Goal: Task Accomplishment & Management: Manage account settings

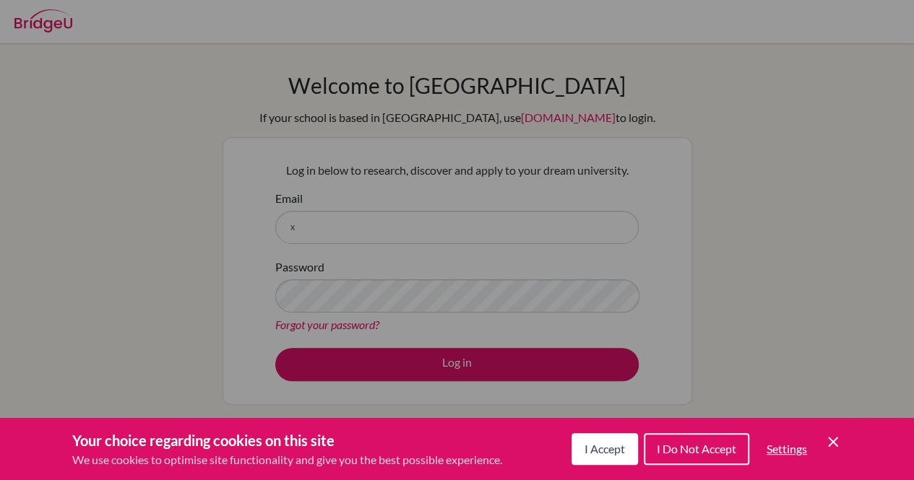
click at [270, 353] on div "Cookie Preferences" at bounding box center [457, 240] width 914 height 480
click at [606, 451] on span "I Accept" at bounding box center [604, 449] width 40 height 14
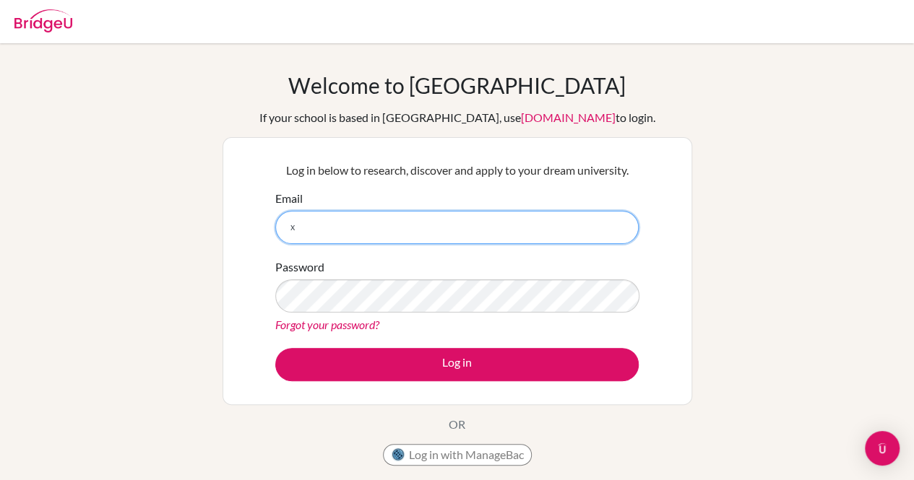
click at [423, 234] on input "x" at bounding box center [456, 227] width 363 height 33
type input "[EMAIL_ADDRESS][PERSON_NAME][DOMAIN_NAME]"
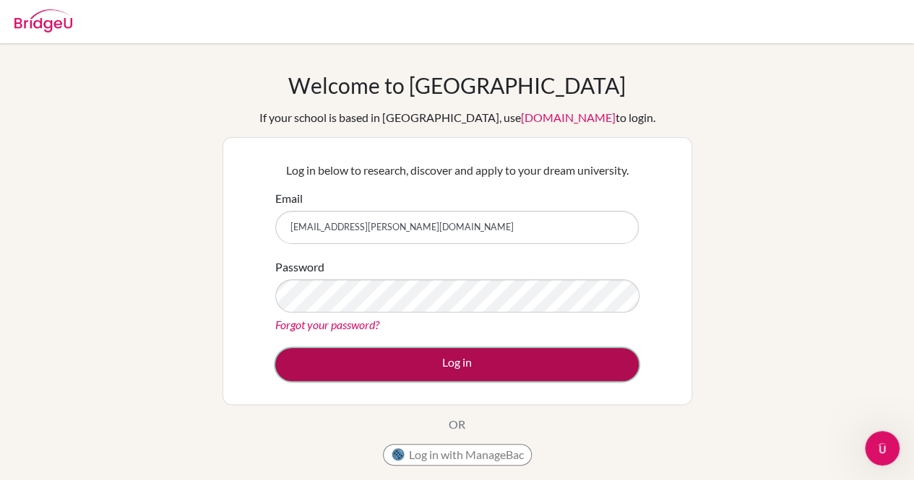
click at [389, 373] on button "Log in" at bounding box center [456, 364] width 363 height 33
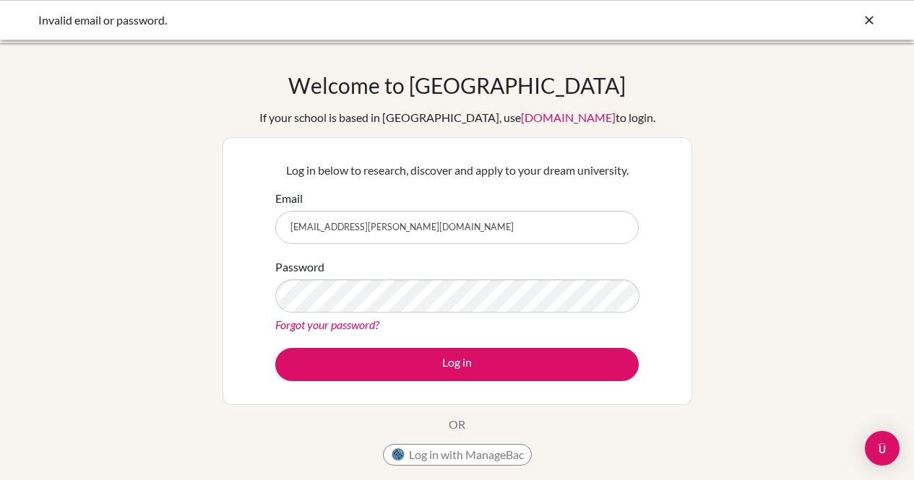
scroll to position [137, 0]
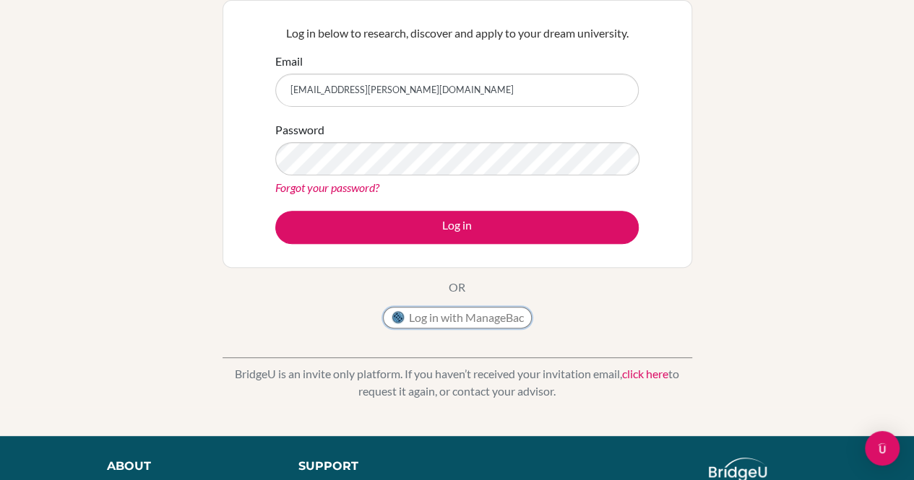
click at [446, 316] on button "Log in with ManageBac" at bounding box center [457, 318] width 149 height 22
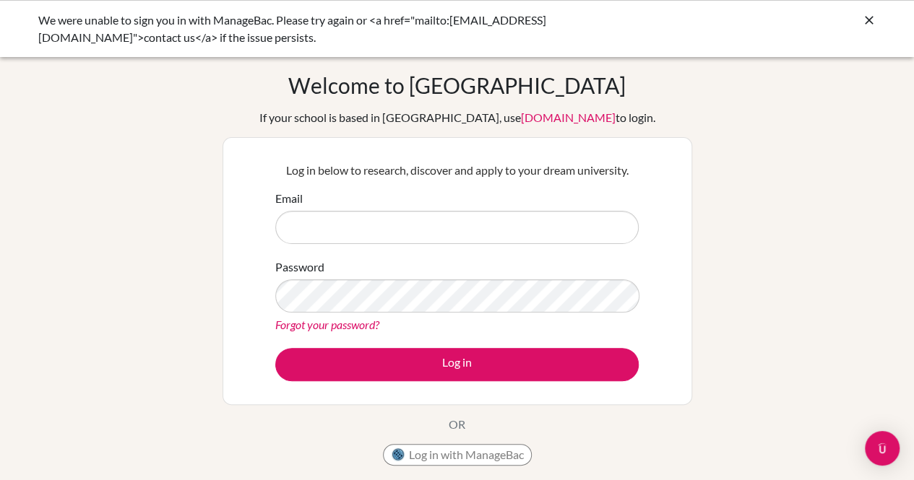
type input "shloke.brahmbhatt@candorschool.net"
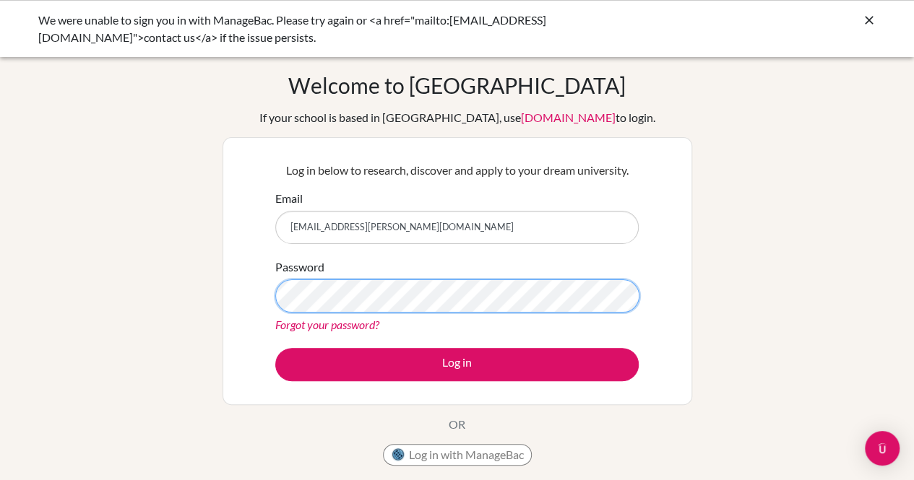
click at [275, 348] on button "Log in" at bounding box center [456, 364] width 363 height 33
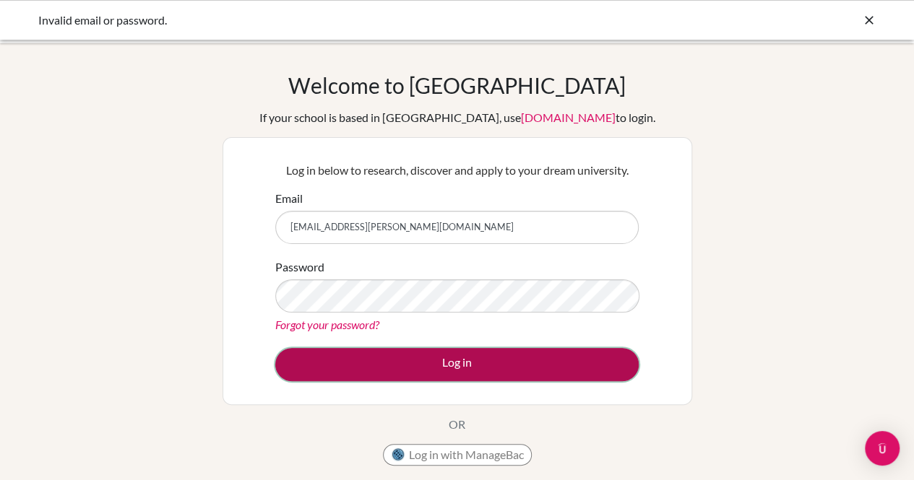
click at [427, 357] on button "Log in" at bounding box center [456, 364] width 363 height 33
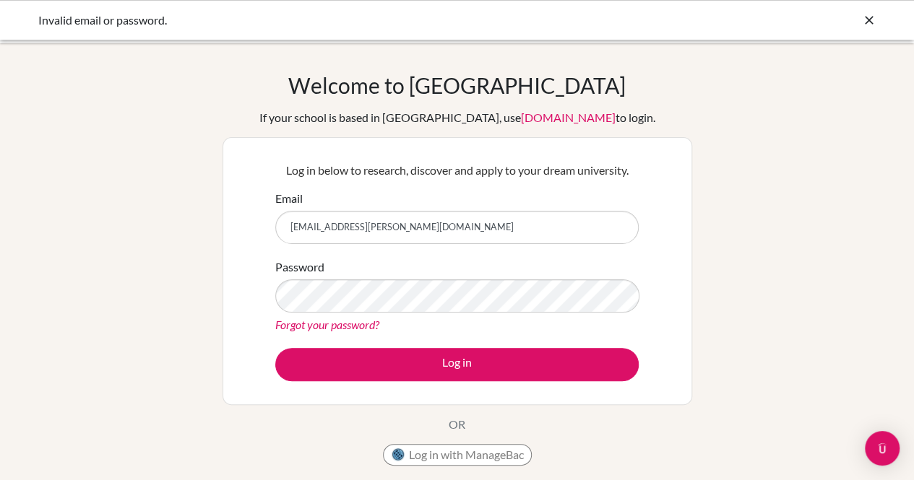
click at [460, 238] on input "[EMAIL_ADDRESS][PERSON_NAME][DOMAIN_NAME]" at bounding box center [456, 227] width 363 height 33
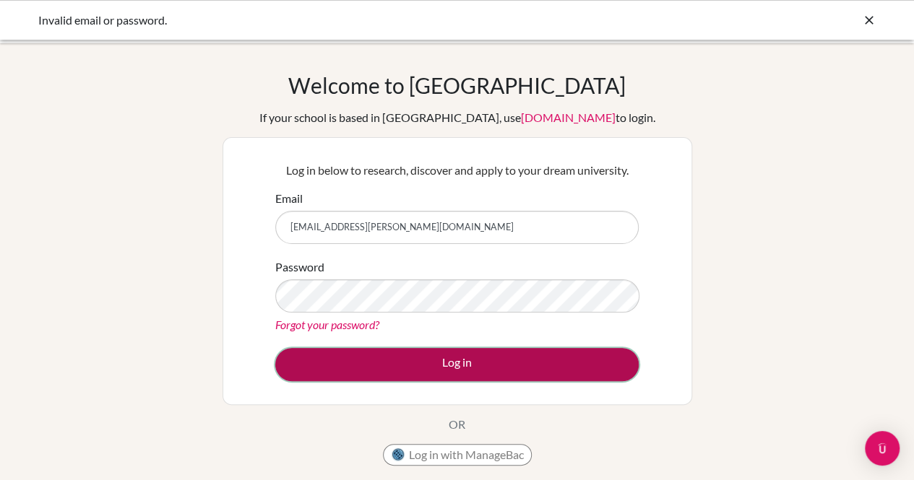
click at [396, 353] on button "Log in" at bounding box center [456, 364] width 363 height 33
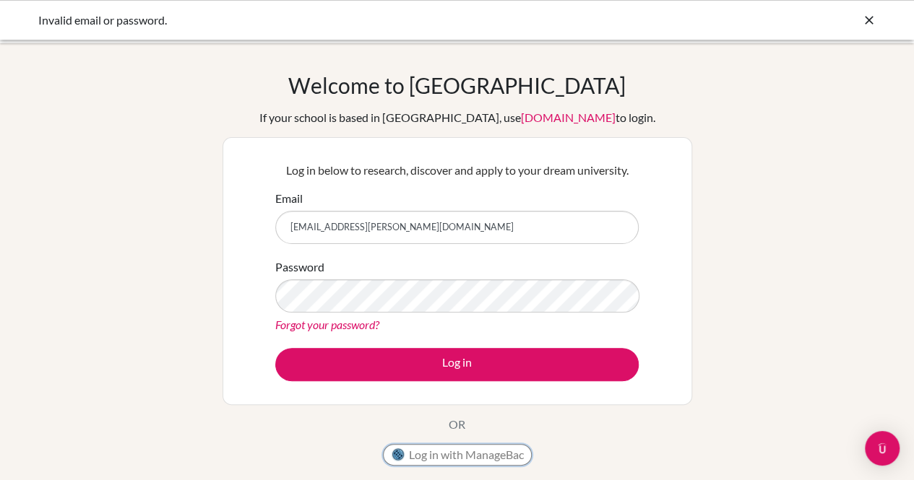
click at [446, 462] on button "Log in with ManageBac" at bounding box center [457, 455] width 149 height 22
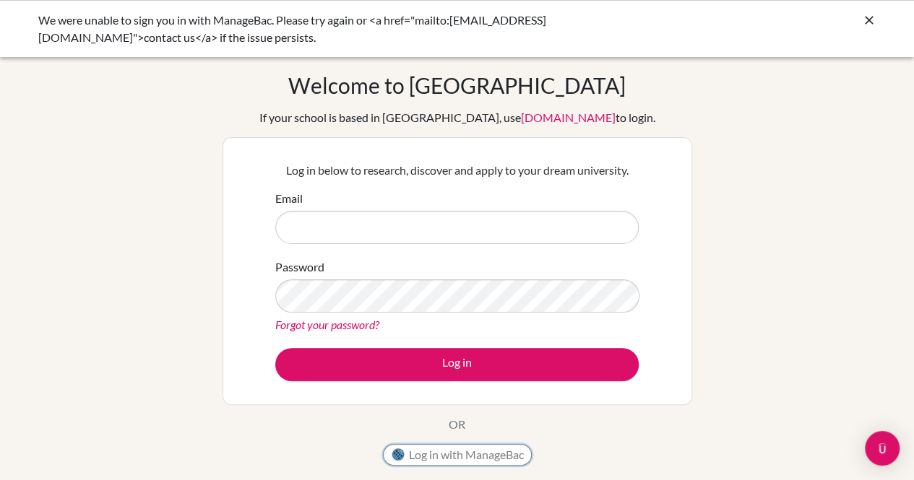
click at [476, 457] on button "Log in with ManageBac" at bounding box center [457, 455] width 149 height 22
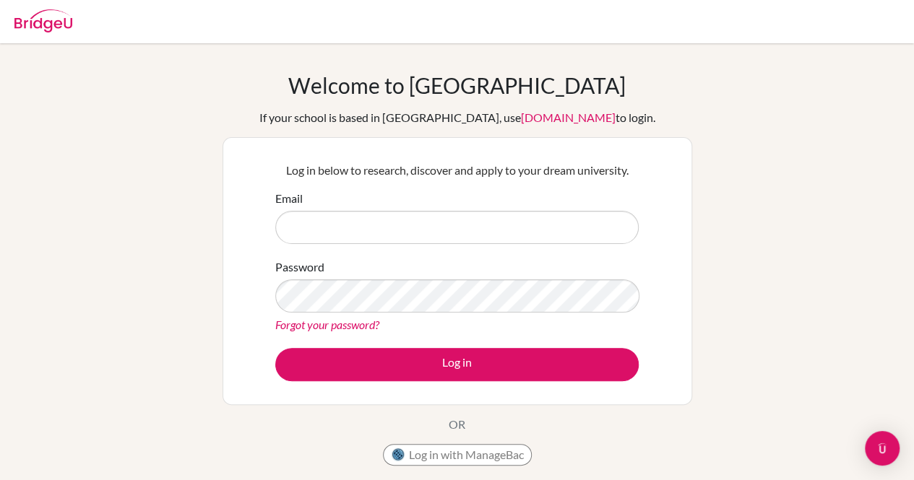
click at [467, 217] on input "Email" at bounding box center [456, 227] width 363 height 33
type input "[EMAIL_ADDRESS][PERSON_NAME][DOMAIN_NAME]"
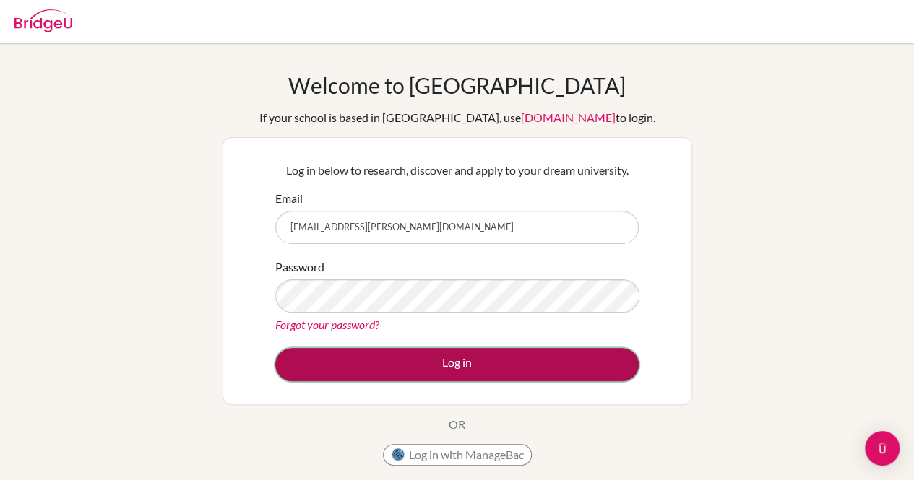
click at [396, 370] on button "Log in" at bounding box center [456, 364] width 363 height 33
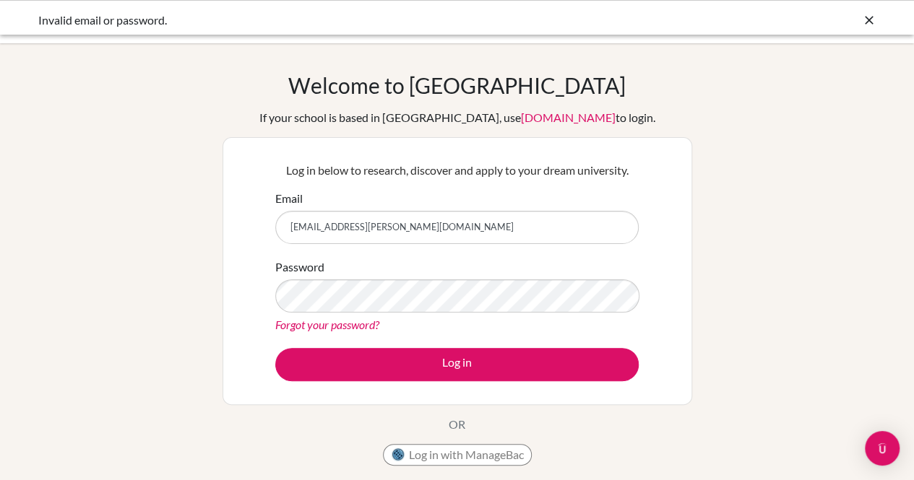
click at [433, 274] on div "Password Forgot your password?" at bounding box center [456, 296] width 363 height 75
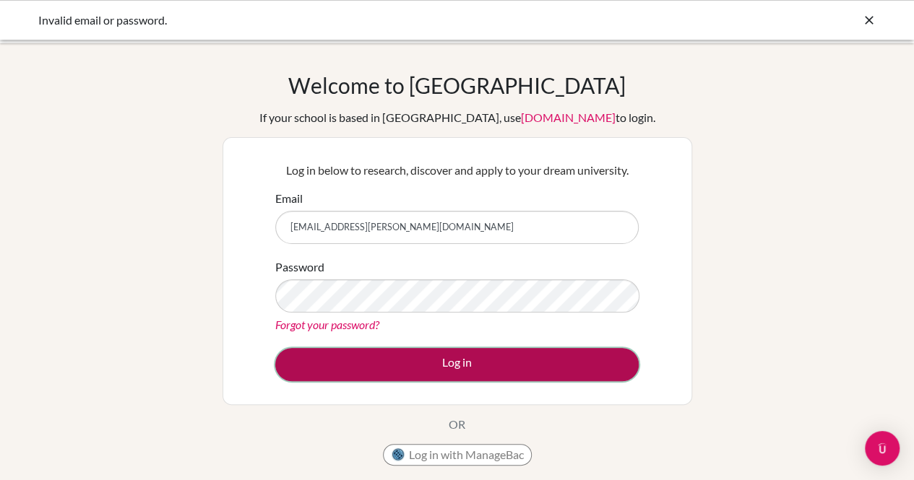
click at [426, 350] on button "Log in" at bounding box center [456, 364] width 363 height 33
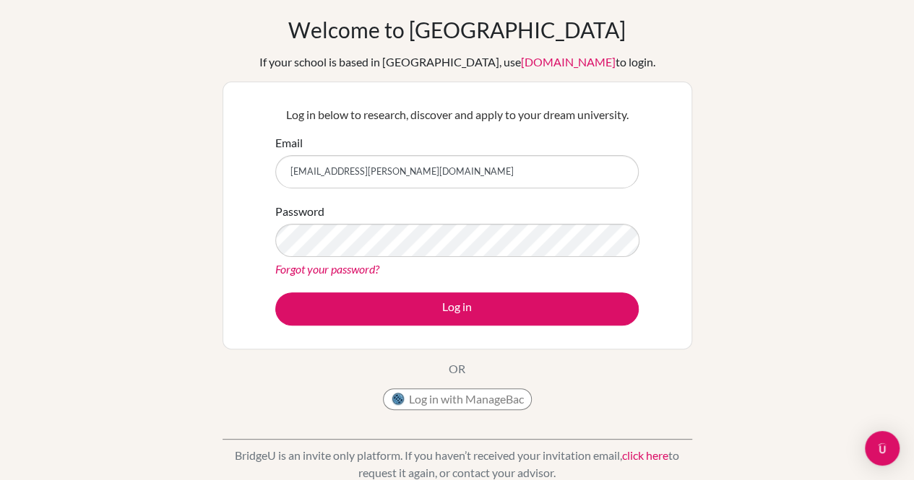
scroll to position [69, 0]
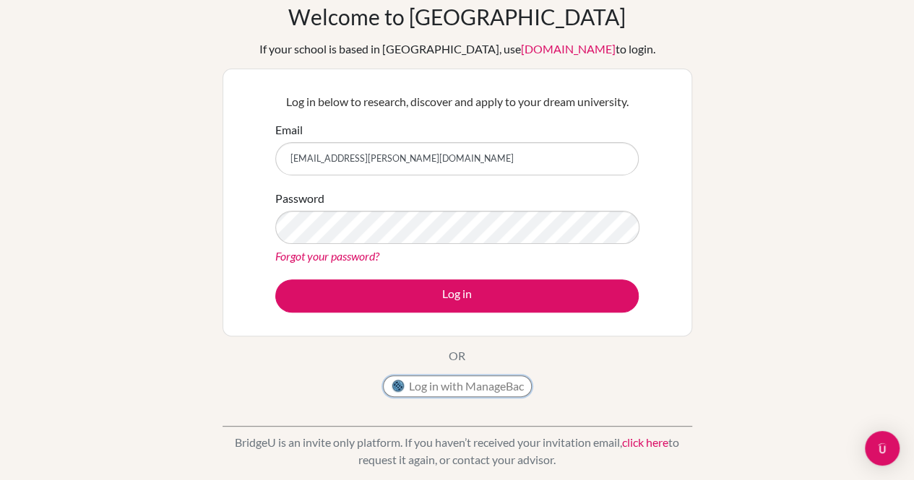
click at [429, 386] on button "Log in with ManageBac" at bounding box center [457, 387] width 149 height 22
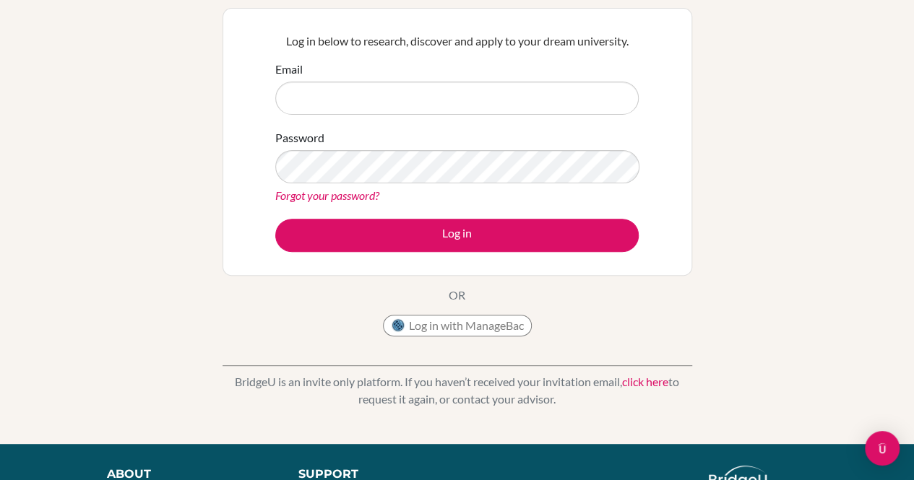
scroll to position [129, 0]
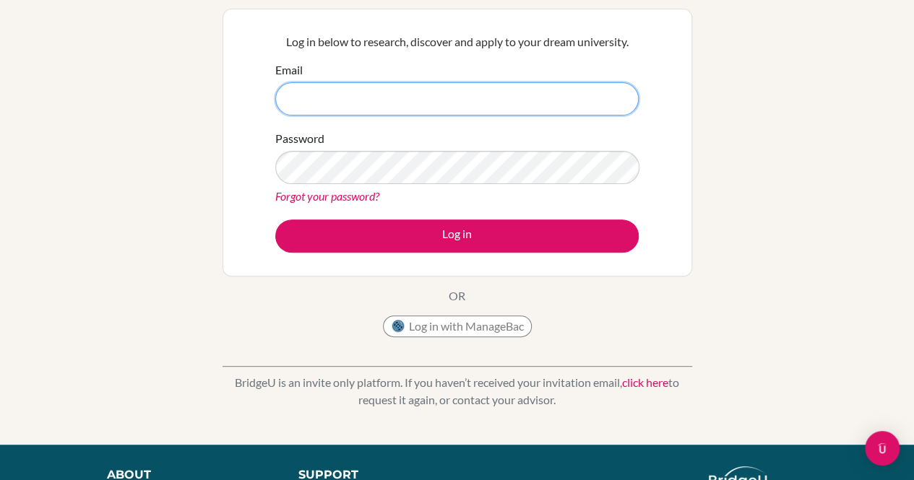
click at [399, 100] on input "Email" at bounding box center [456, 98] width 363 height 33
drag, startPoint x: 480, startPoint y: 109, endPoint x: 366, endPoint y: 103, distance: 114.3
click at [366, 103] on input "shloke.brahmbhatt@candorschool.net" at bounding box center [456, 98] width 363 height 33
type input "[EMAIL_ADDRESS][PERSON_NAME][DOMAIN_NAME]"
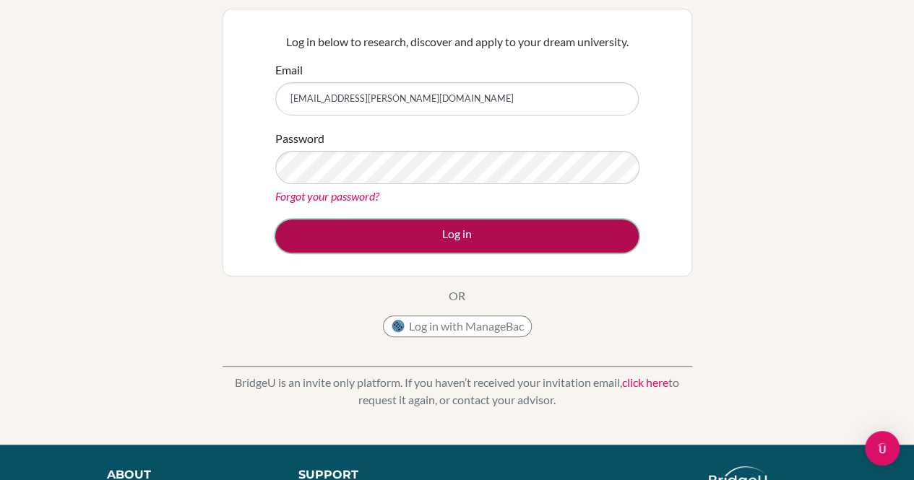
click at [479, 237] on button "Log in" at bounding box center [456, 236] width 363 height 33
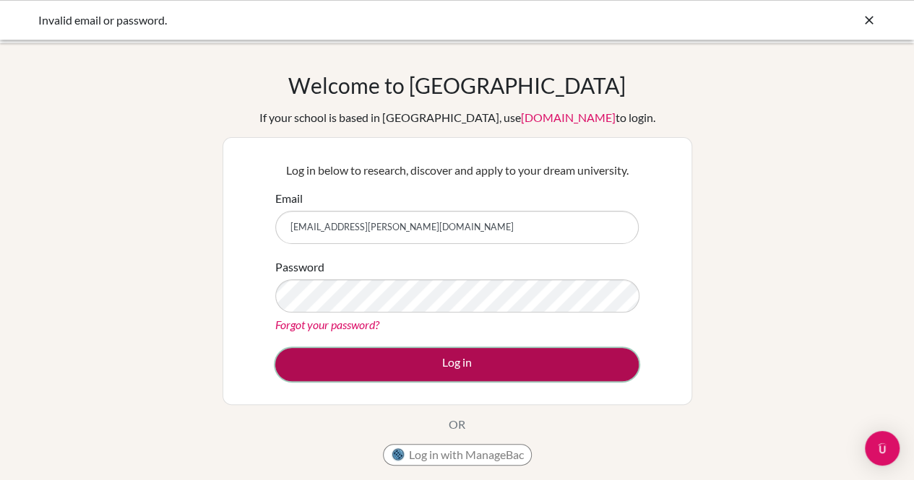
click at [436, 356] on button "Log in" at bounding box center [456, 364] width 363 height 33
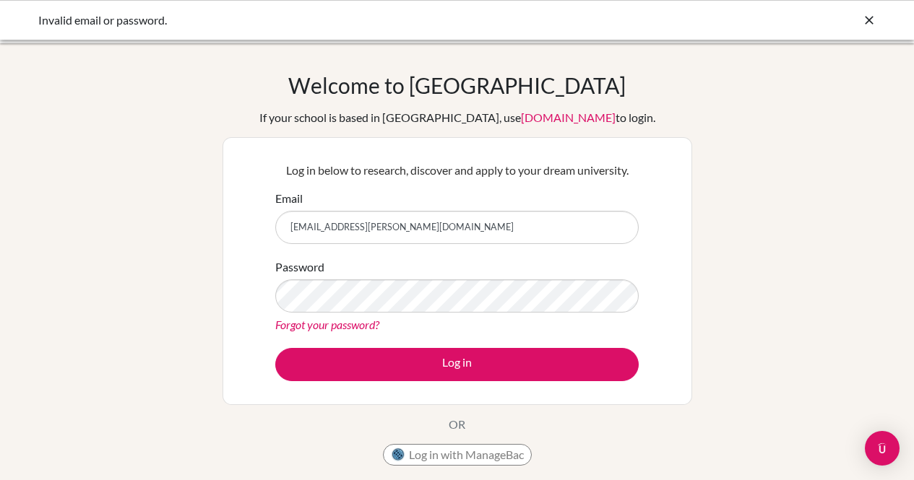
click at [440, 453] on button "Log in with ManageBac" at bounding box center [457, 455] width 149 height 22
click at [467, 451] on button "Log in with ManageBac" at bounding box center [457, 455] width 149 height 22
